Goal: Information Seeking & Learning: Find specific page/section

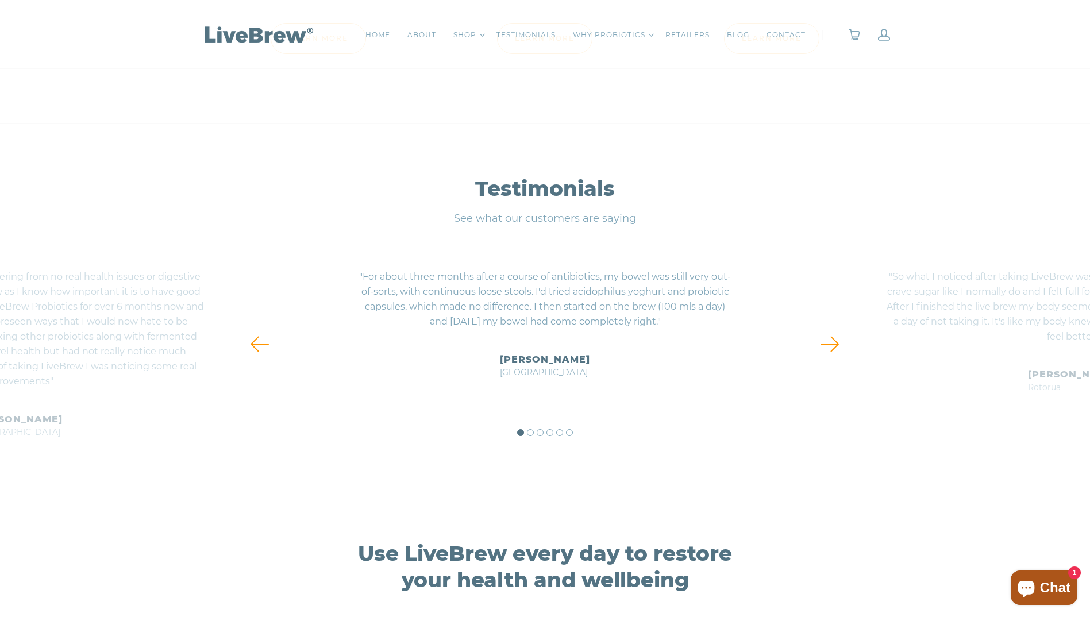
scroll to position [5115, 0]
click at [824, 345] on link at bounding box center [830, 345] width 42 height 23
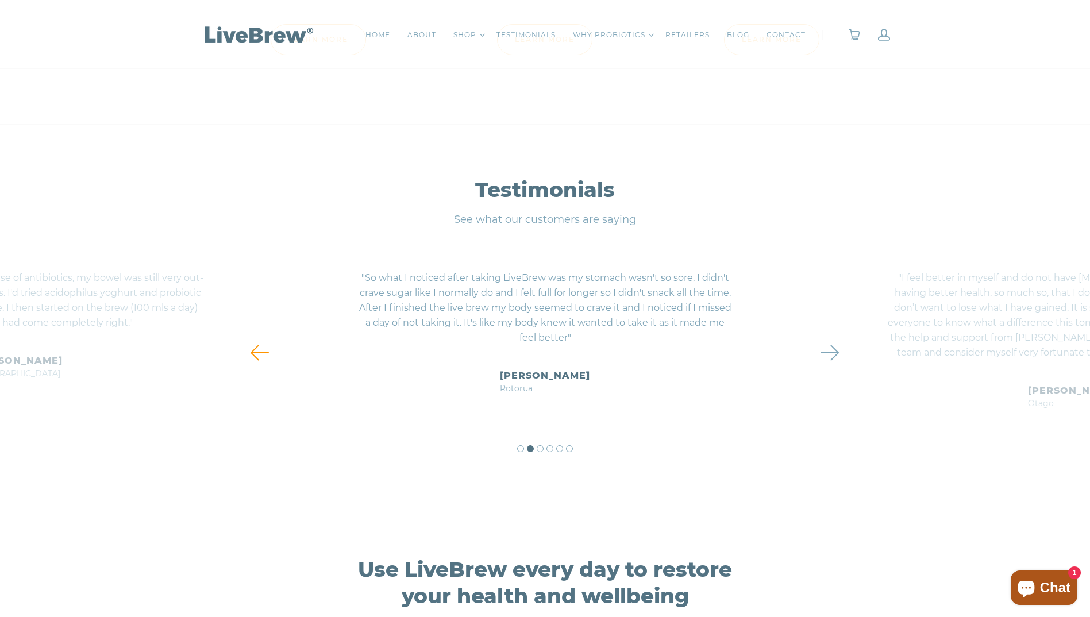
click at [841, 356] on link at bounding box center [830, 352] width 42 height 23
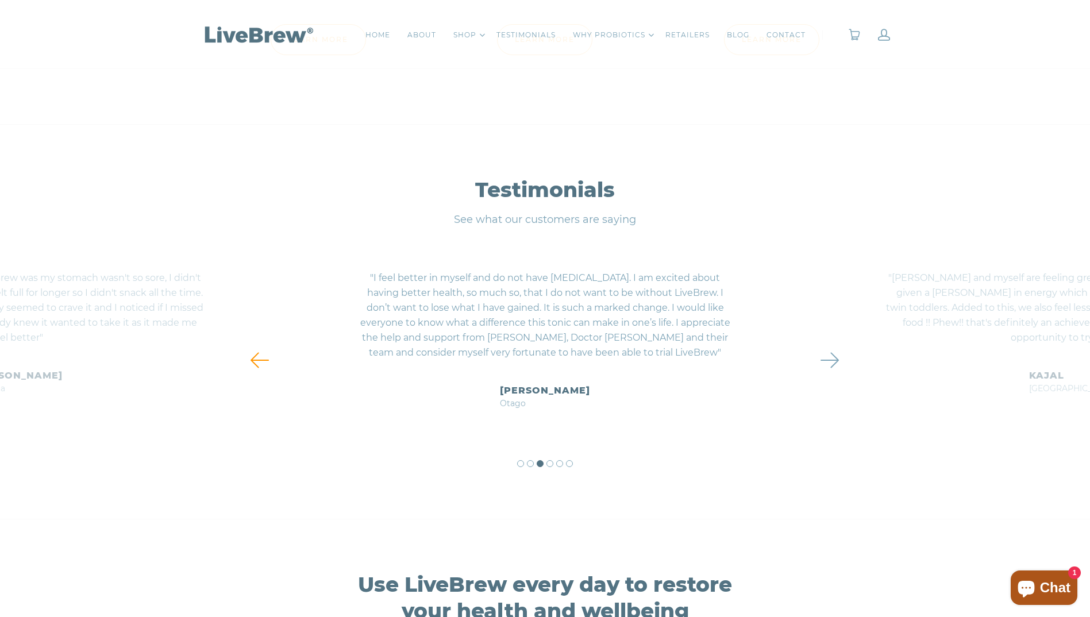
click at [841, 356] on link at bounding box center [830, 360] width 42 height 23
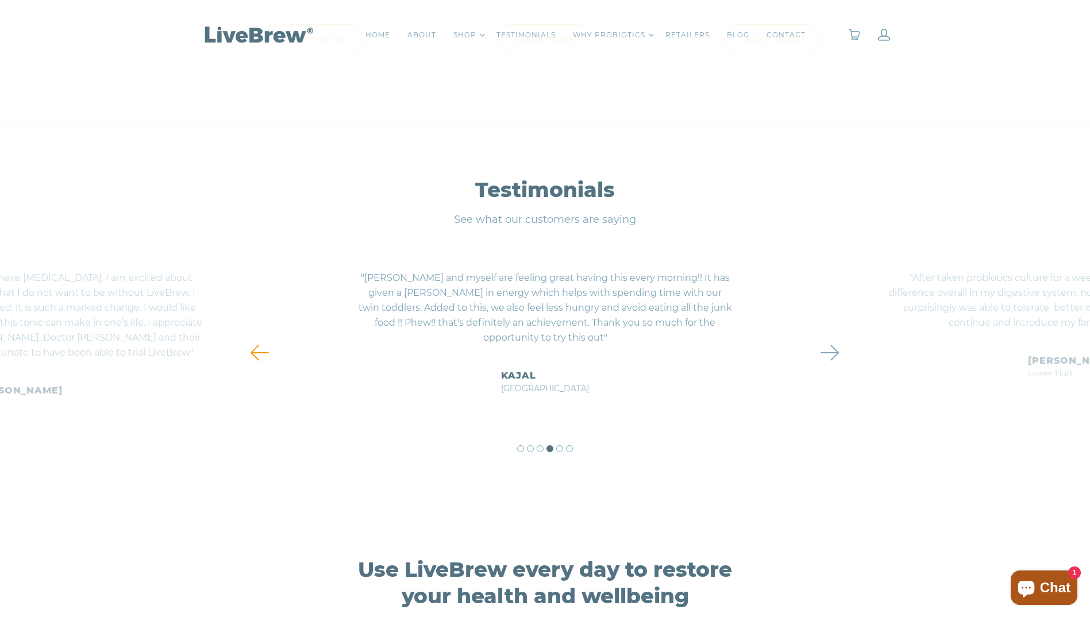
click at [841, 356] on link at bounding box center [830, 352] width 42 height 23
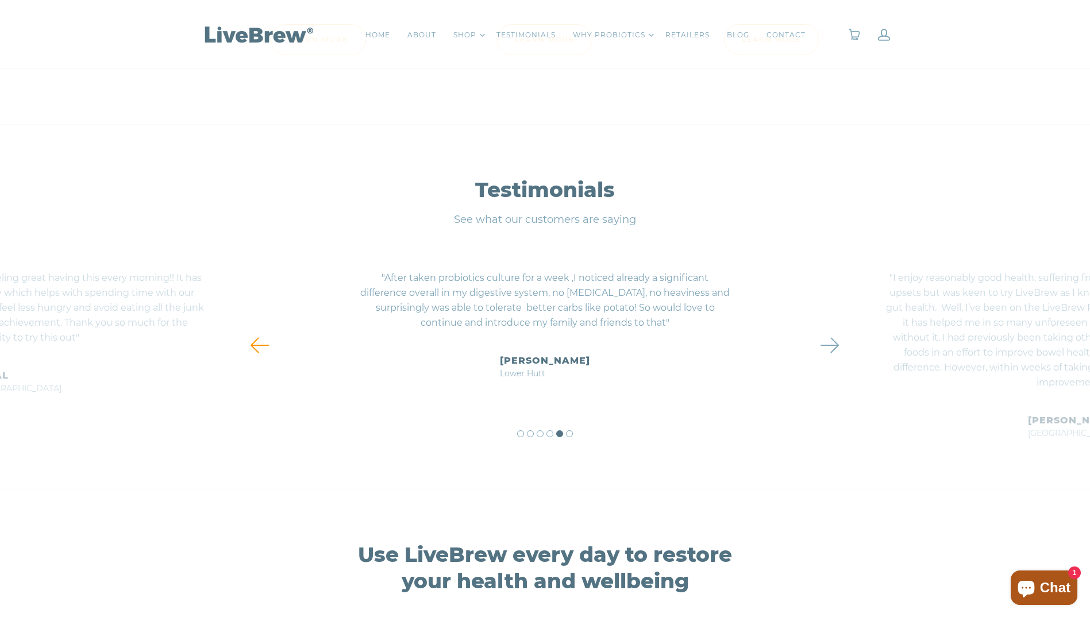
click at [843, 353] on link at bounding box center [830, 345] width 42 height 23
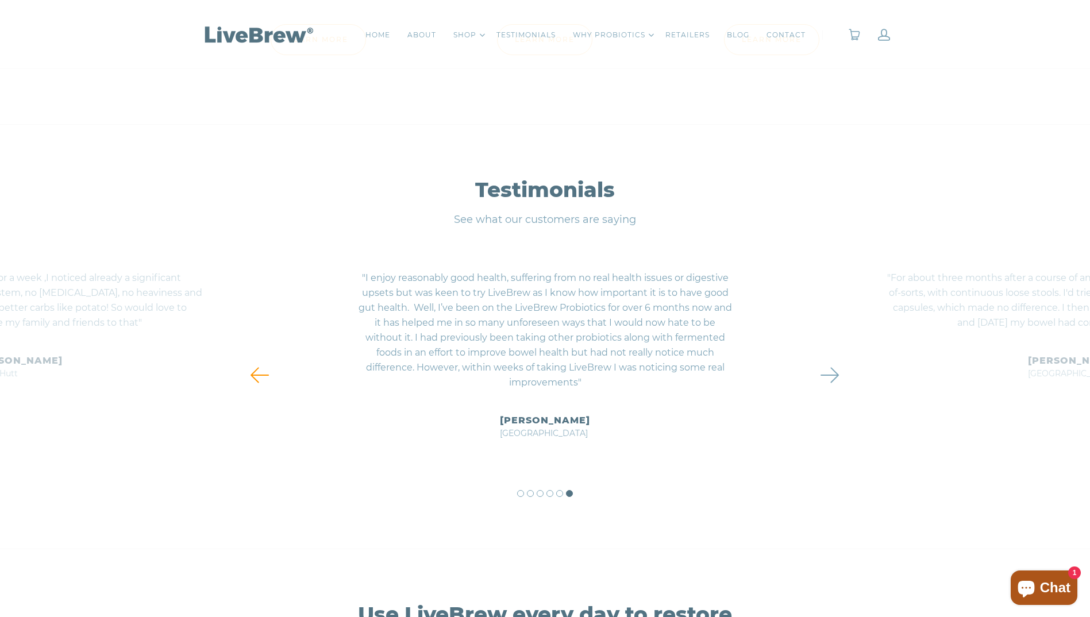
click at [843, 353] on div "Liz Auckland" at bounding box center [1073, 363] width 494 height 31
click at [833, 375] on link at bounding box center [830, 375] width 42 height 23
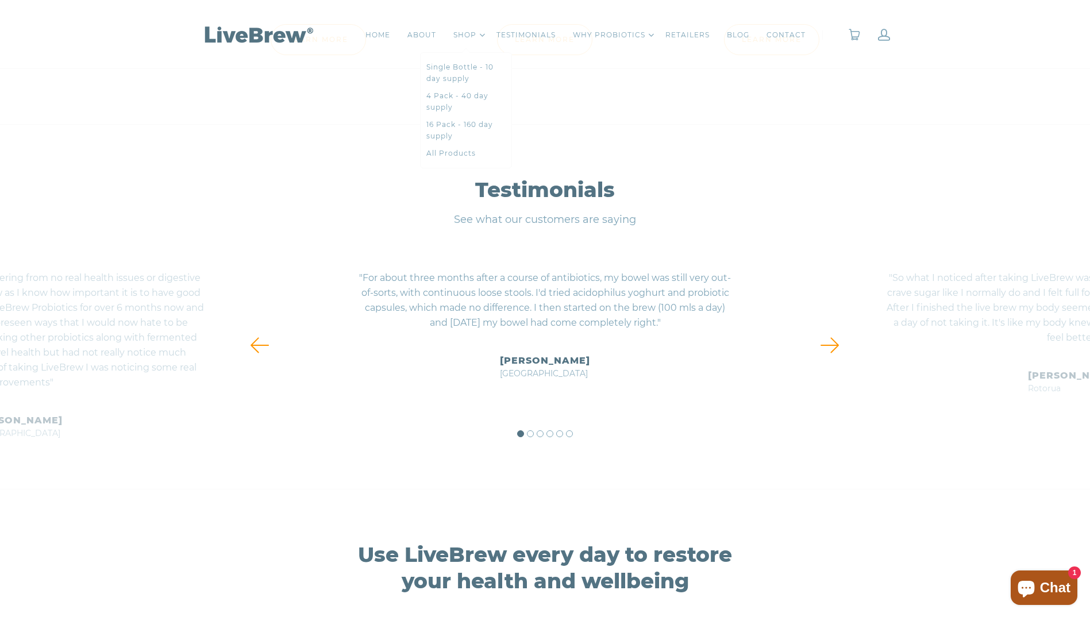
click at [455, 69] on link "Single Bottle - 10 day supply" at bounding box center [465, 72] width 79 height 23
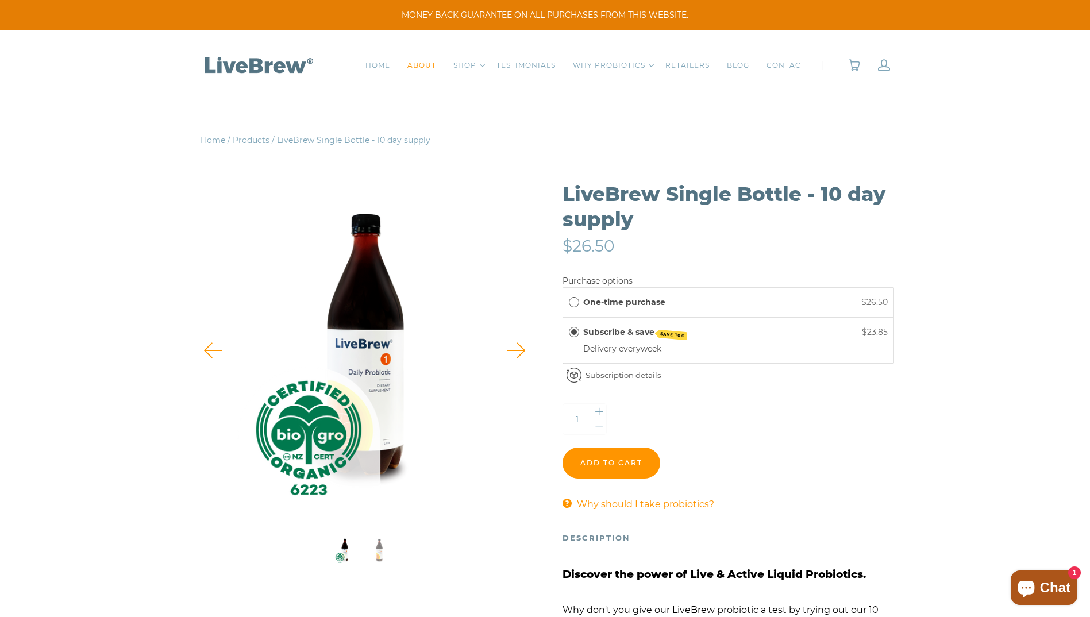
click at [420, 66] on link "ABOUT" at bounding box center [421, 65] width 29 height 11
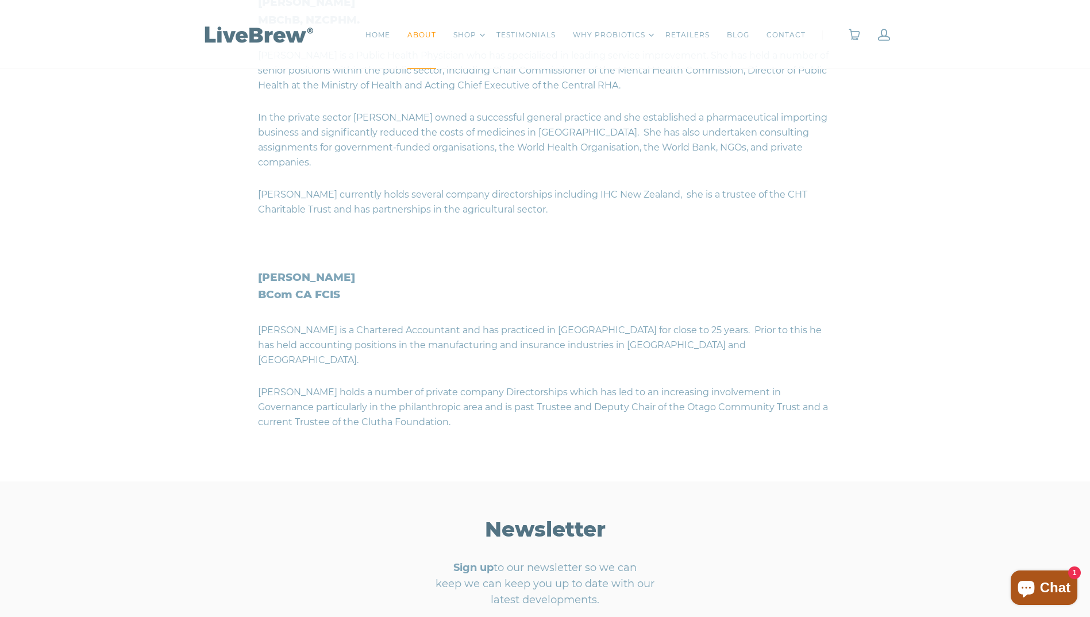
scroll to position [1149, 0]
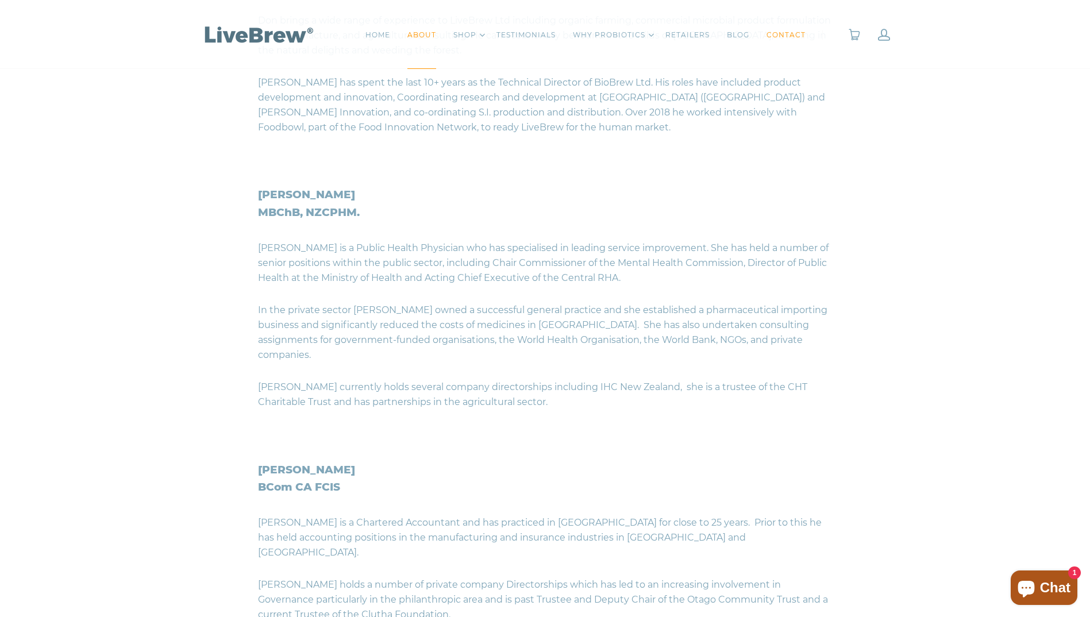
click at [794, 32] on link "CONTACT" at bounding box center [786, 34] width 39 height 11
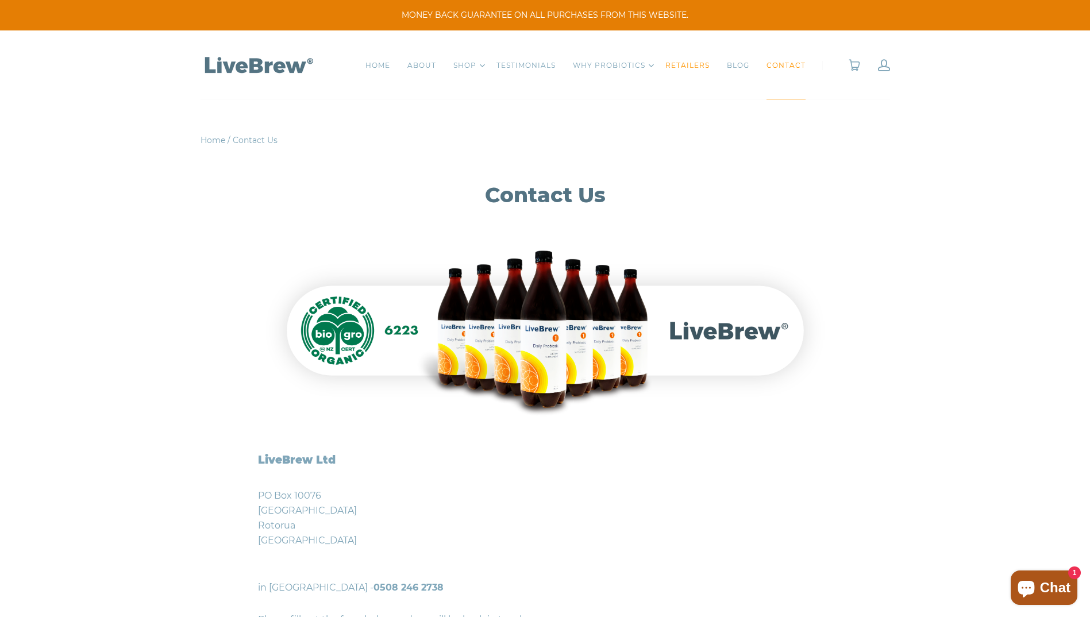
click at [689, 68] on link "RETAILERS" at bounding box center [688, 65] width 44 height 11
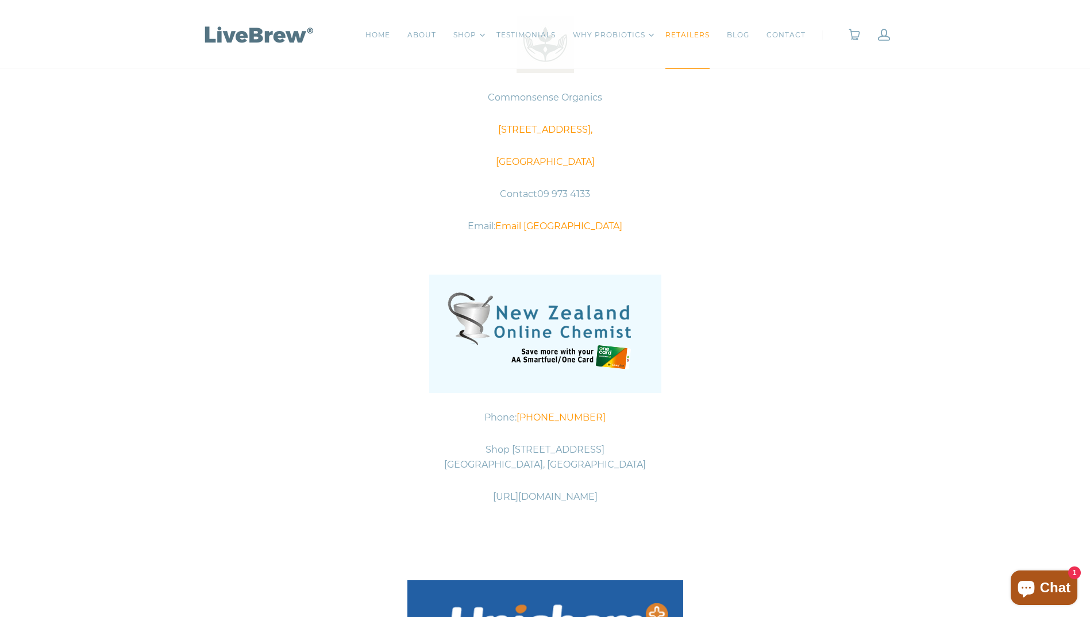
scroll to position [805, 0]
